Goal: Navigation & Orientation: Find specific page/section

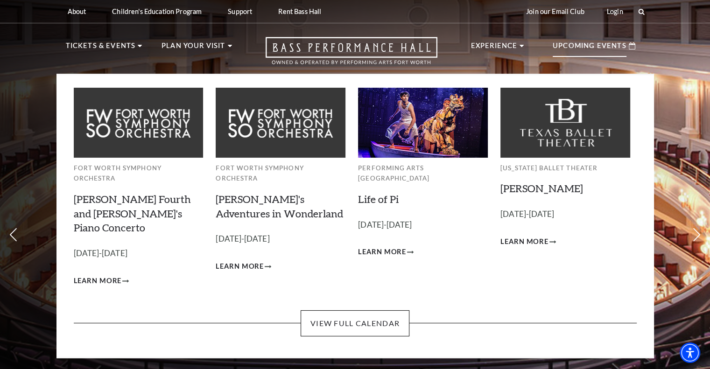
click at [636, 43] on div "Upcoming Events" at bounding box center [594, 46] width 101 height 27
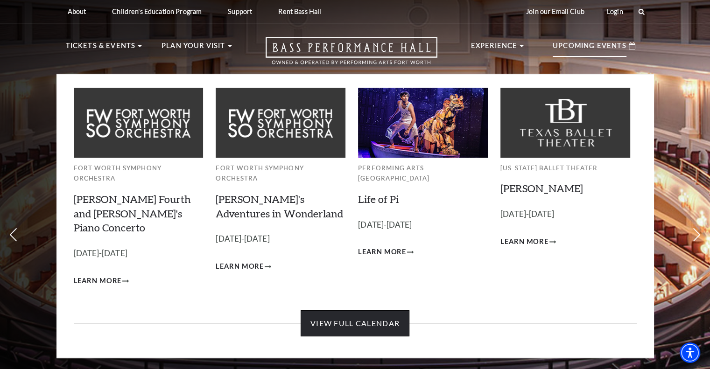
click at [353, 311] on link "View Full Calendar" at bounding box center [355, 324] width 109 height 26
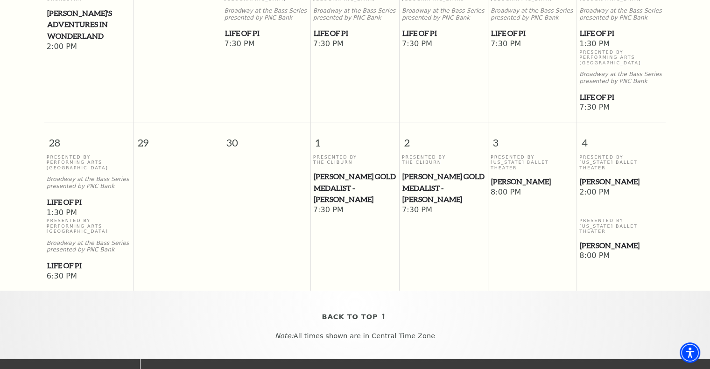
scroll to position [736, 0]
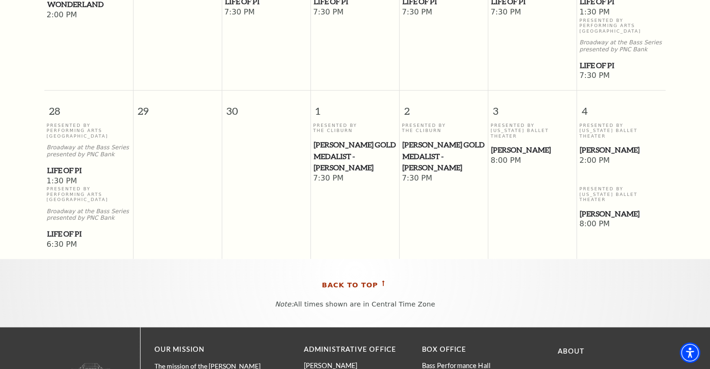
click at [372, 280] on span "Back To Top" at bounding box center [350, 286] width 56 height 12
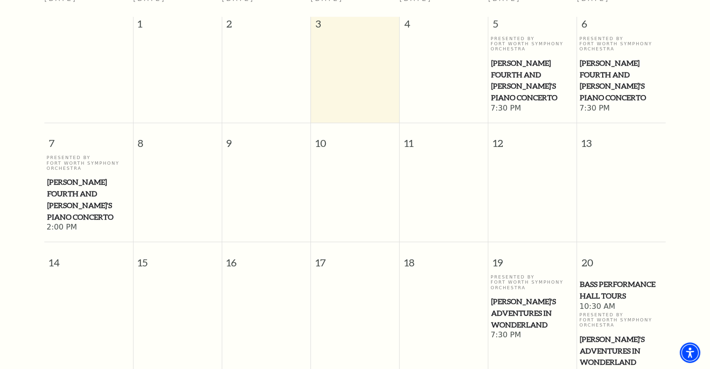
scroll to position [456, 0]
